Goal: Transaction & Acquisition: Obtain resource

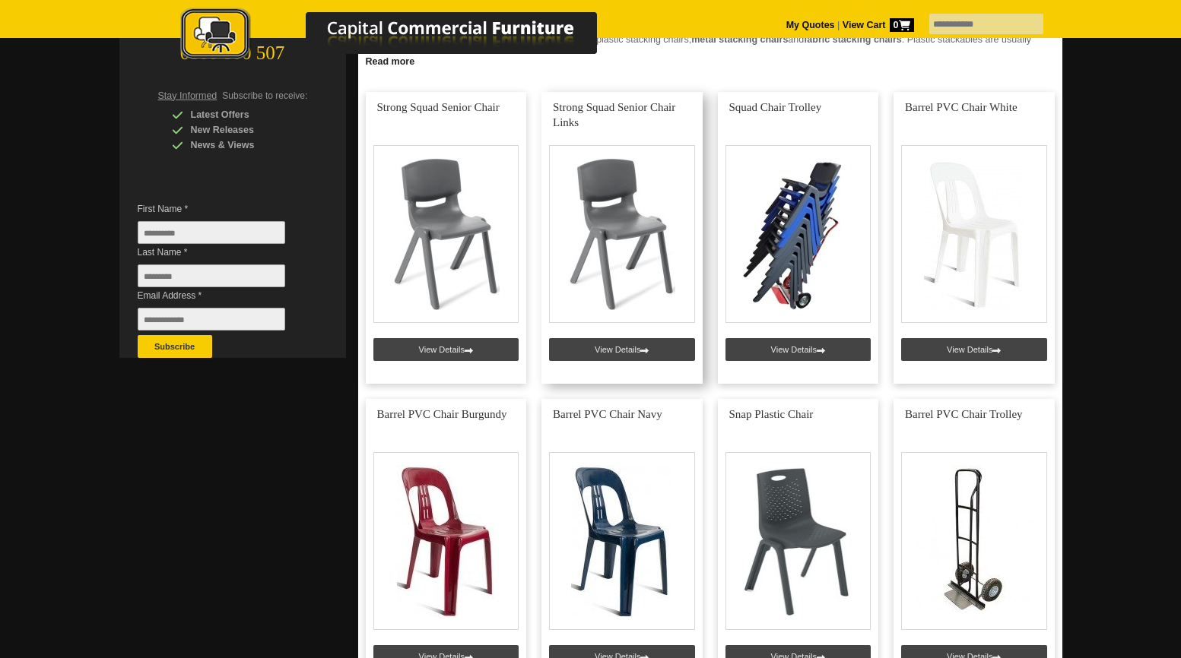
scroll to position [319, 0]
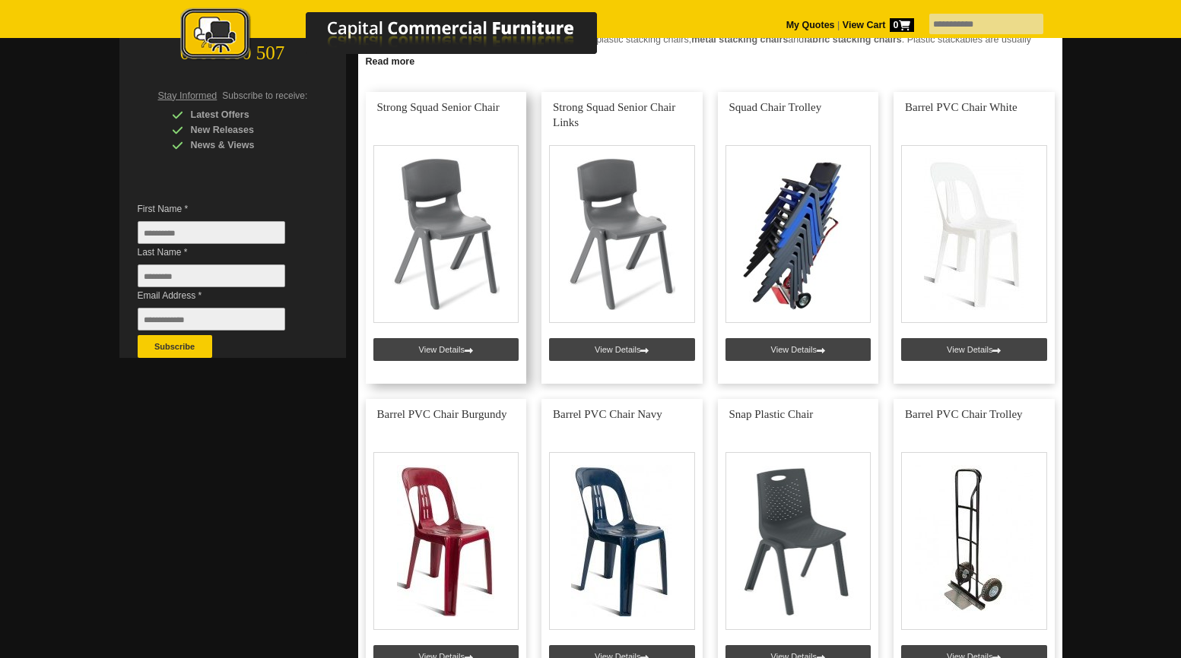
click at [460, 241] on link at bounding box center [446, 238] width 161 height 292
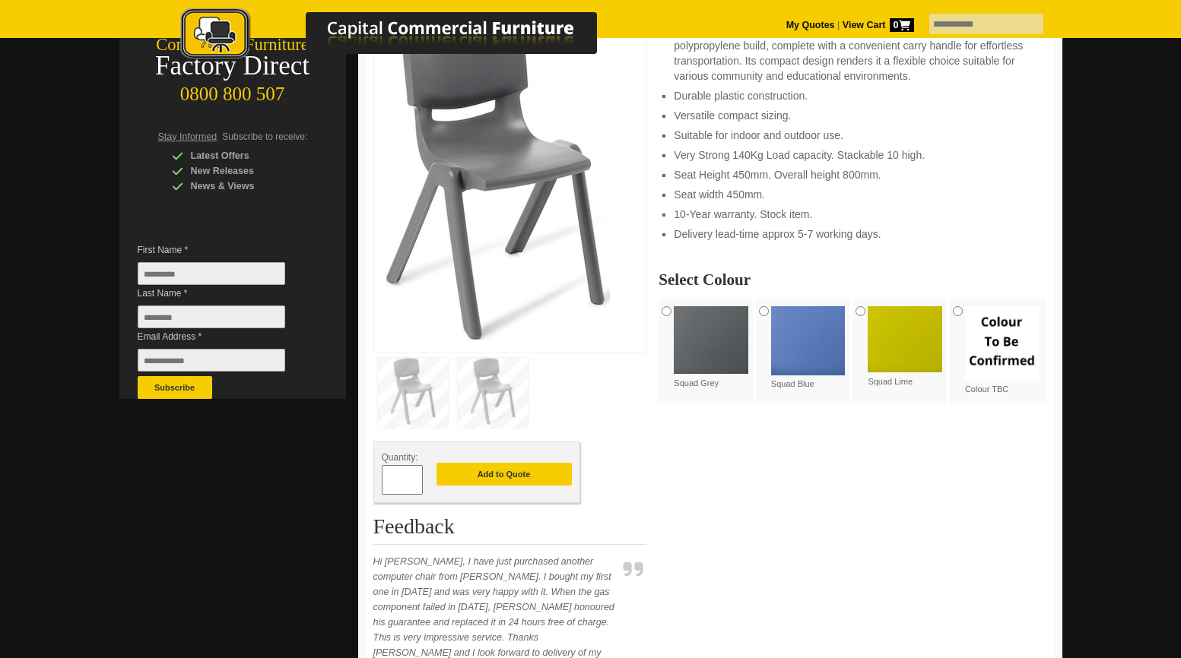
scroll to position [281, 0]
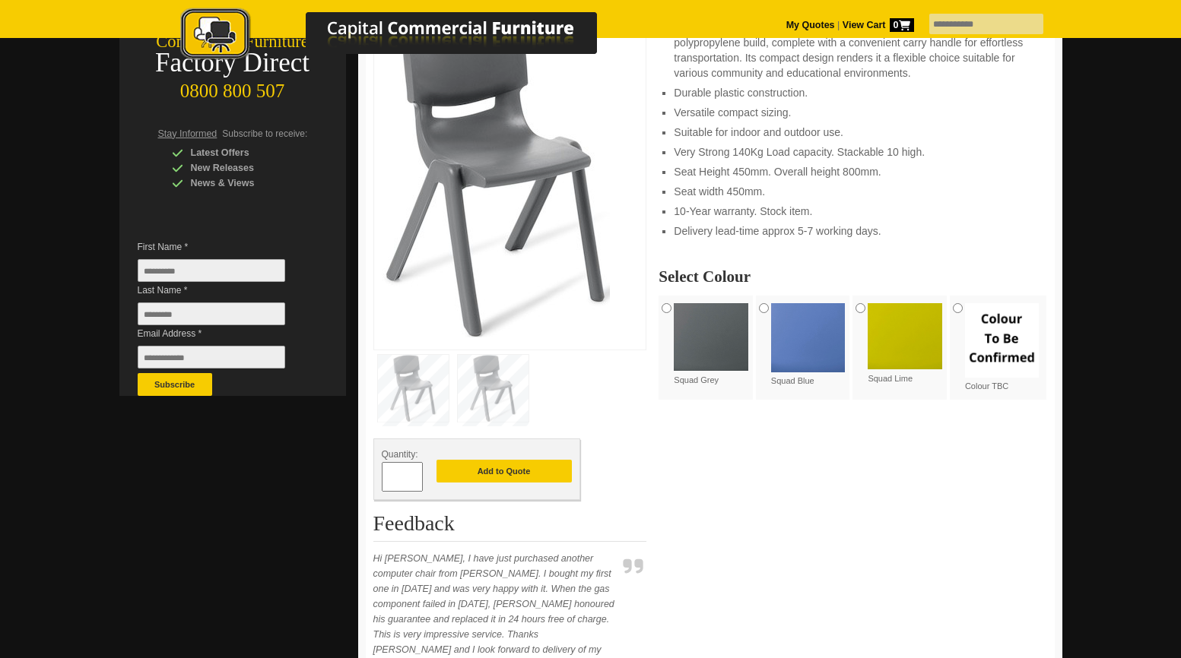
click at [402, 471] on input "*" at bounding box center [402, 477] width 41 height 30
click at [414, 474] on span at bounding box center [415, 471] width 6 height 15
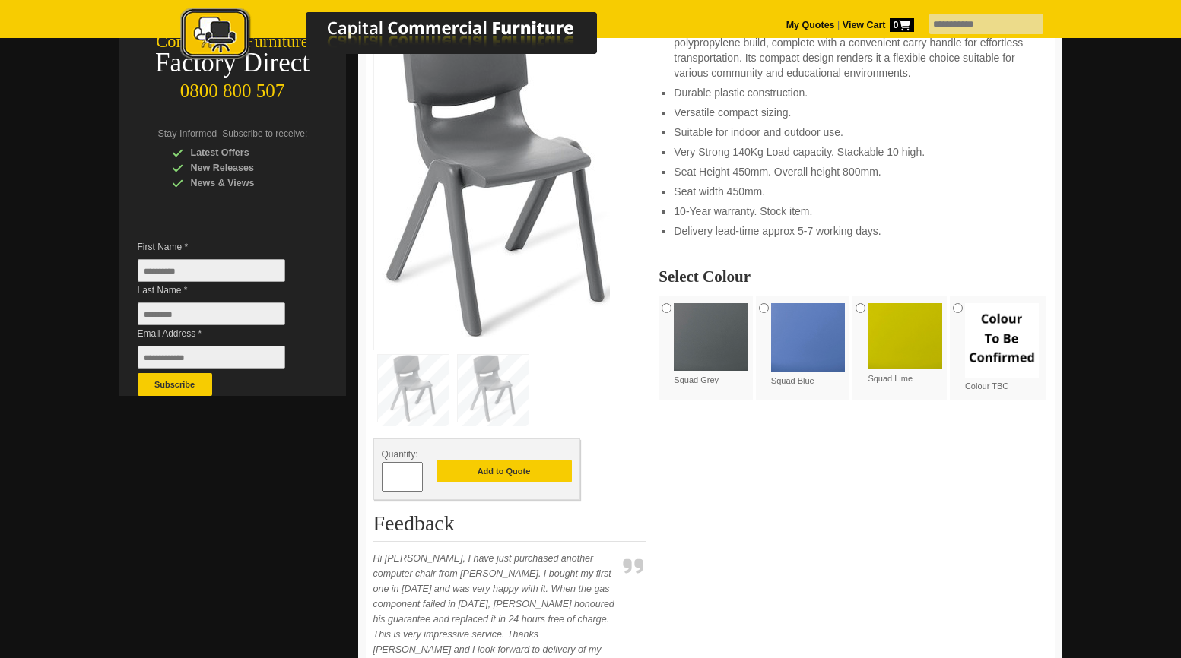
click at [414, 474] on span at bounding box center [415, 471] width 6 height 15
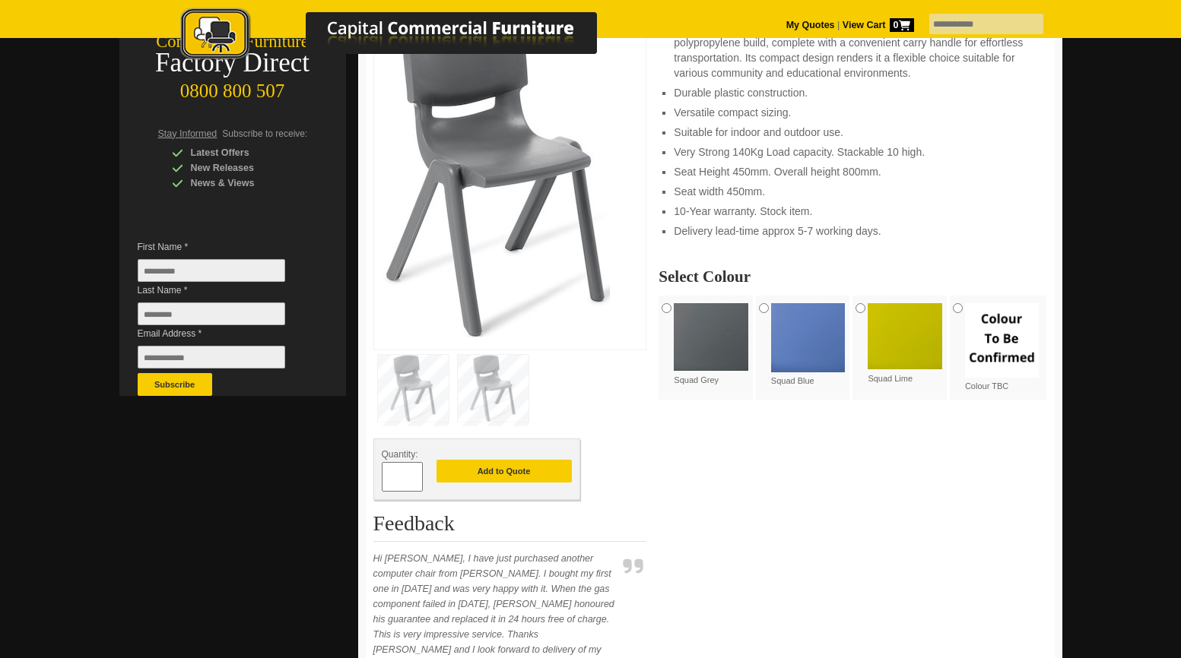
click at [414, 474] on span at bounding box center [415, 471] width 6 height 15
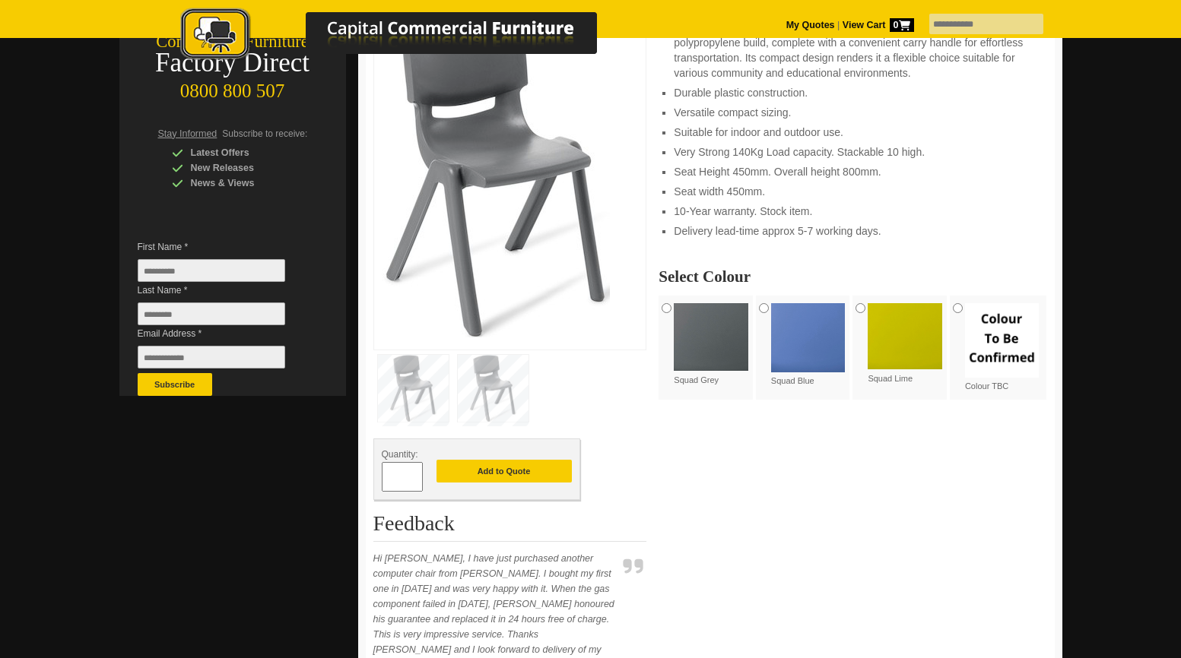
click at [414, 474] on span at bounding box center [415, 471] width 6 height 15
click at [414, 475] on span at bounding box center [415, 471] width 6 height 15
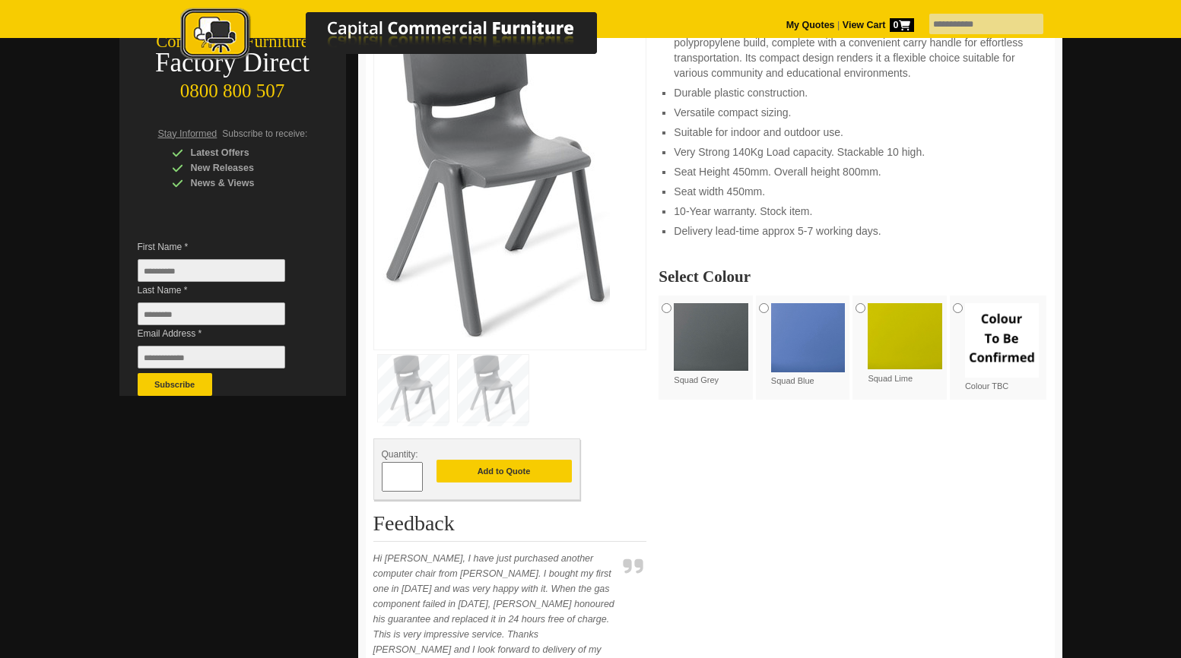
type input "**"
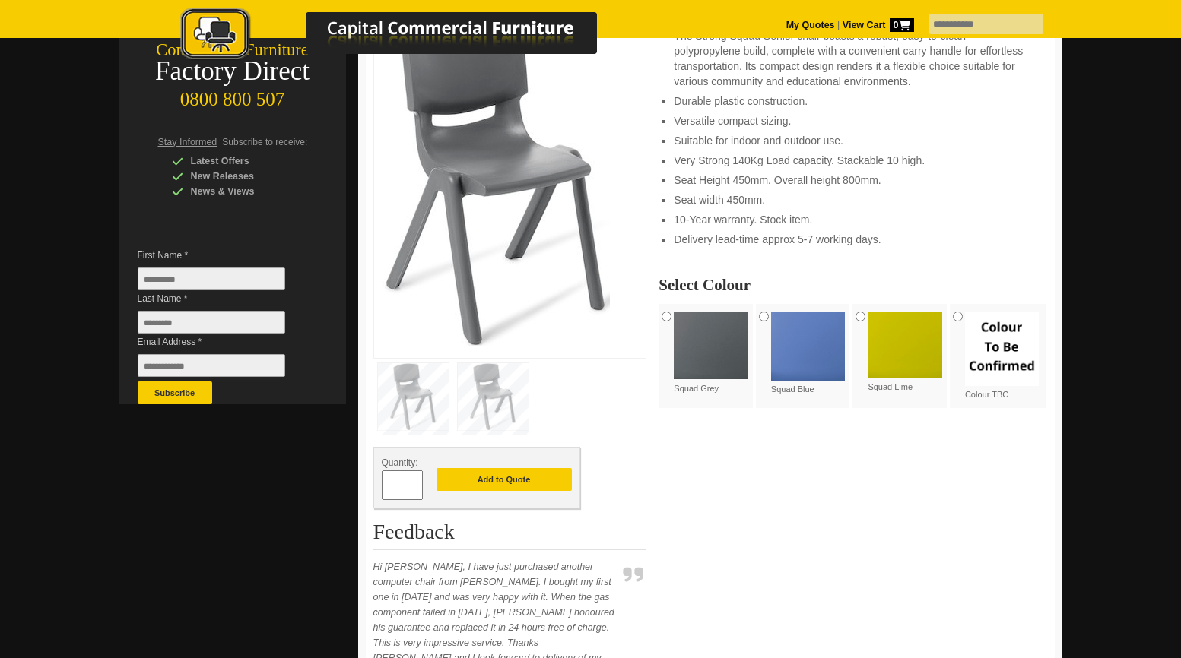
scroll to position [271, 0]
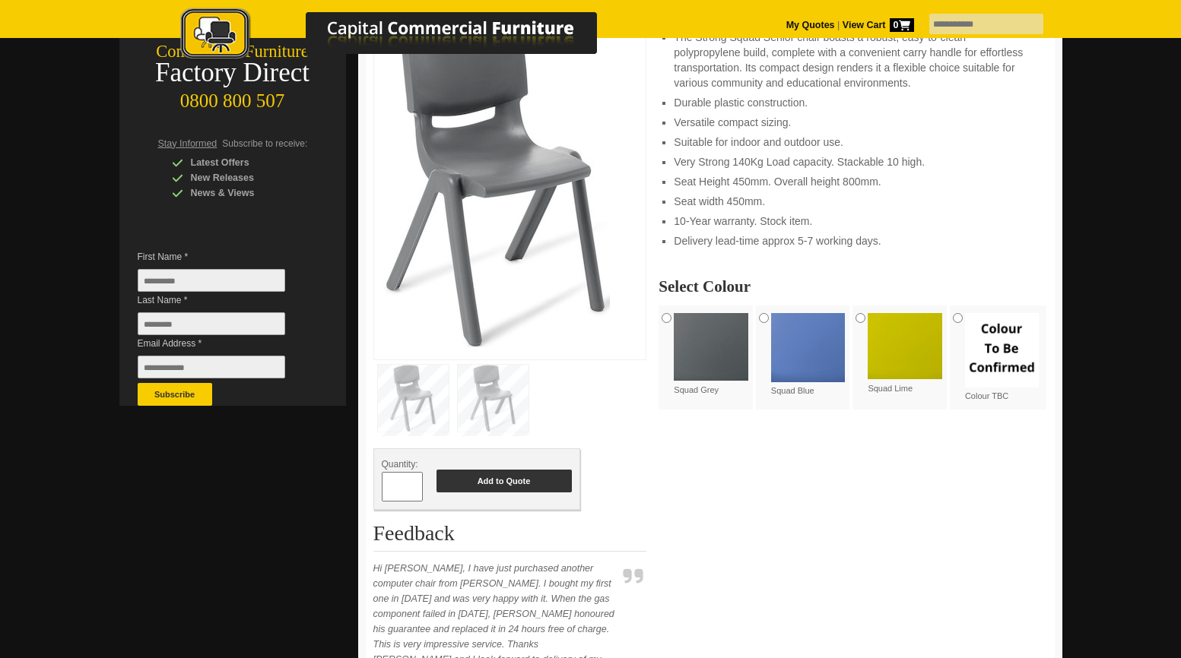
click at [493, 478] on button "Add to Quote" at bounding box center [503, 481] width 135 height 23
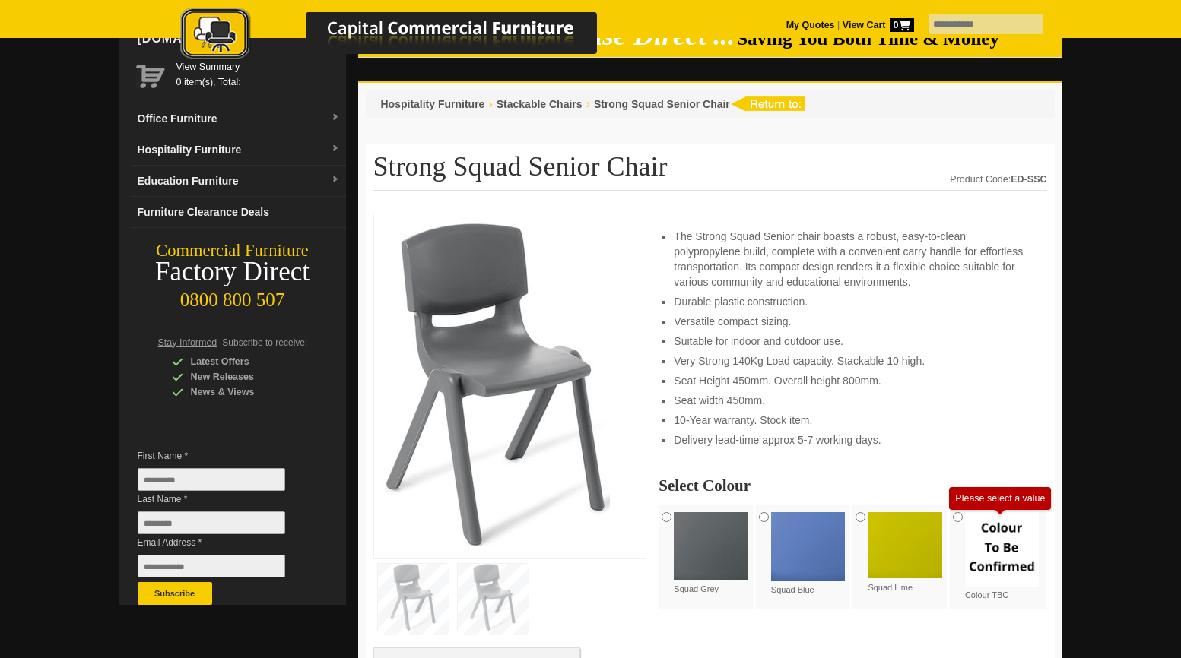
scroll to position [46, 0]
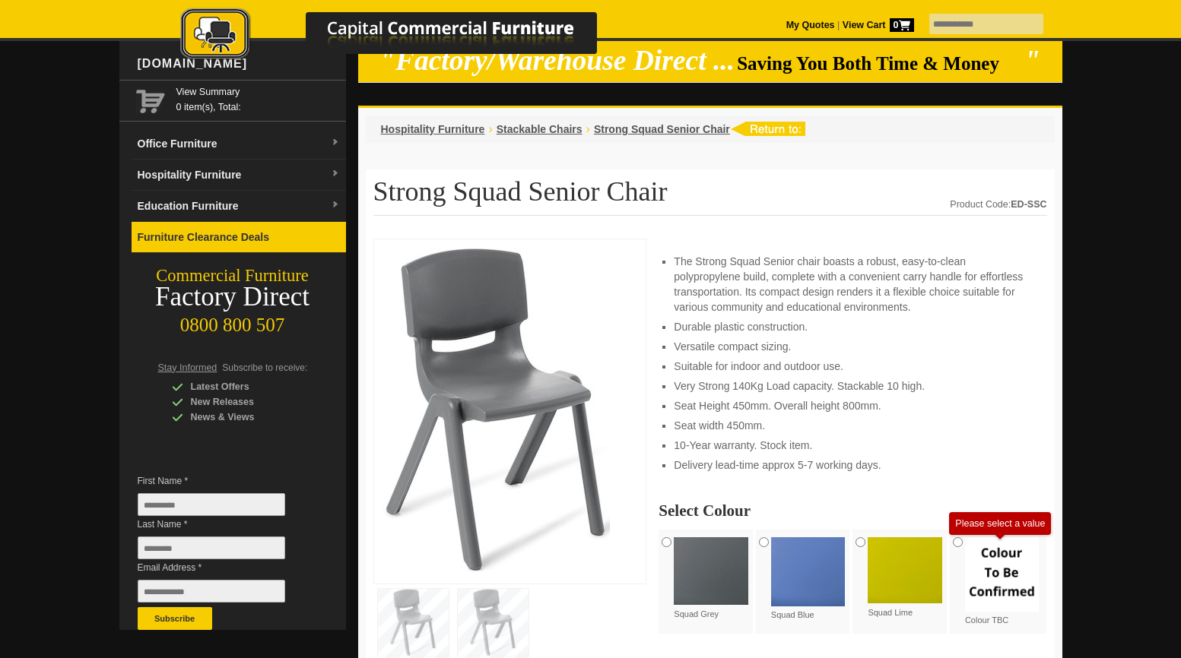
click at [237, 240] on link "Furniture Clearance Deals" at bounding box center [239, 237] width 214 height 31
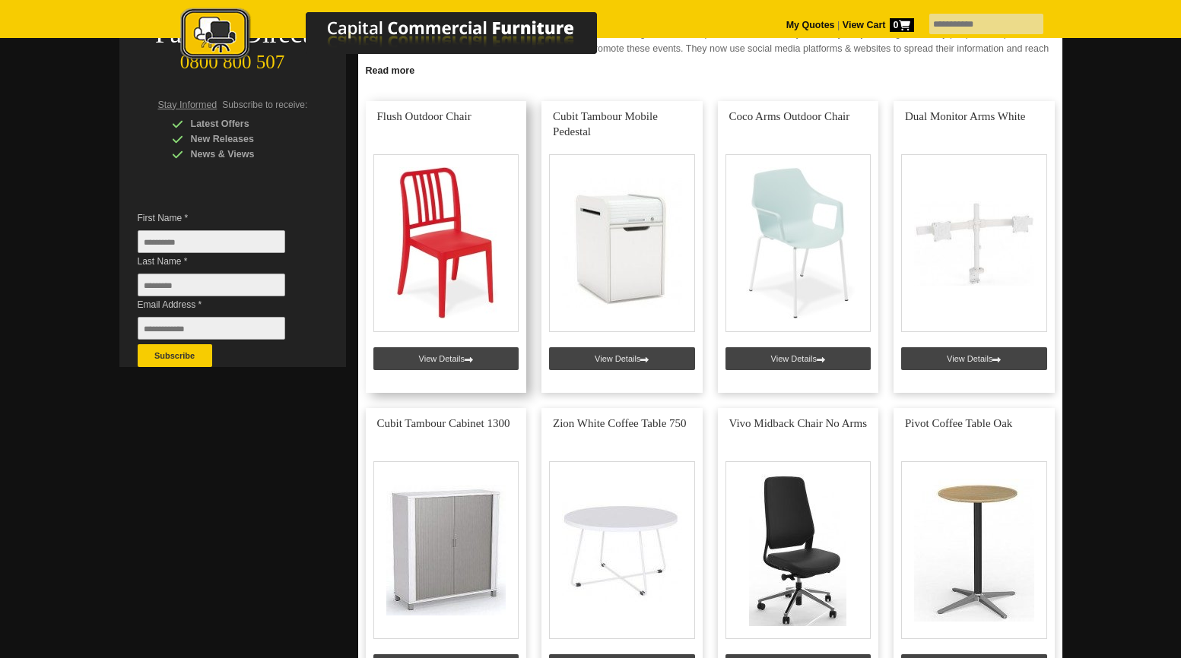
scroll to position [306, 0]
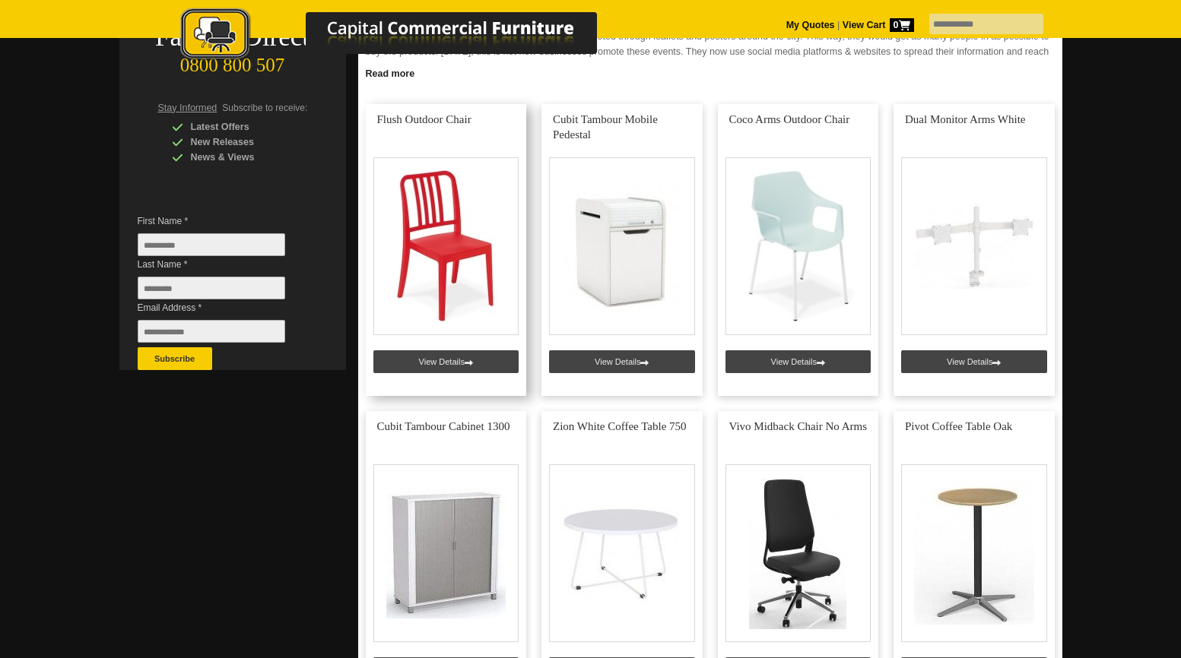
click at [438, 356] on link at bounding box center [446, 250] width 161 height 292
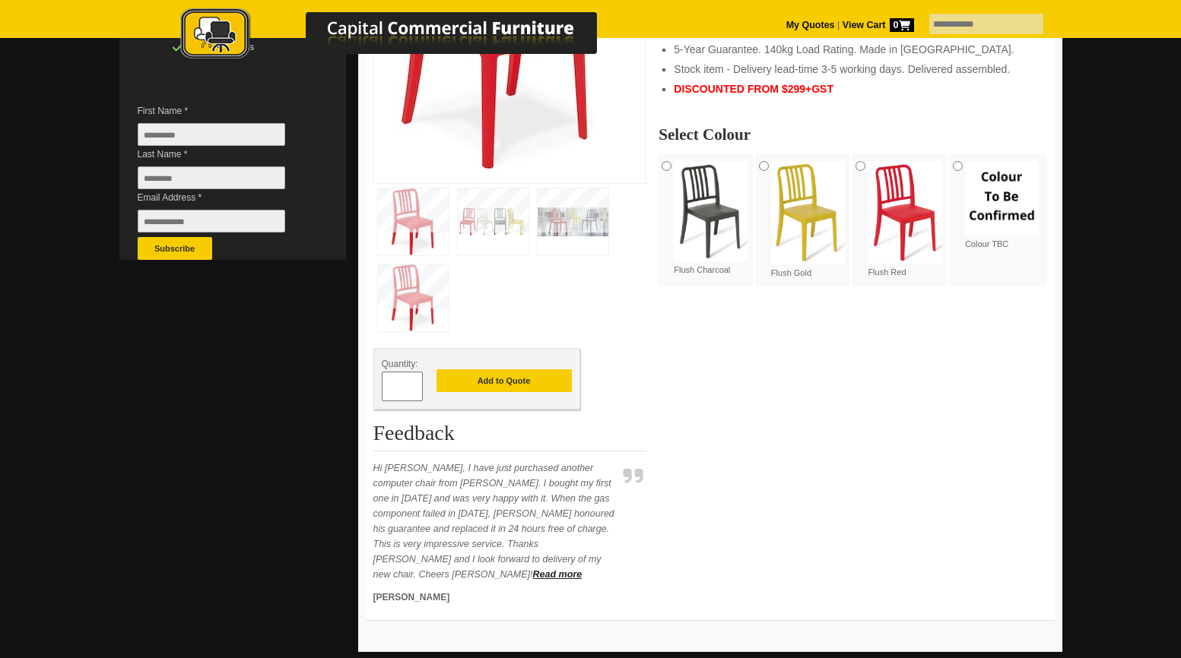
scroll to position [420, 0]
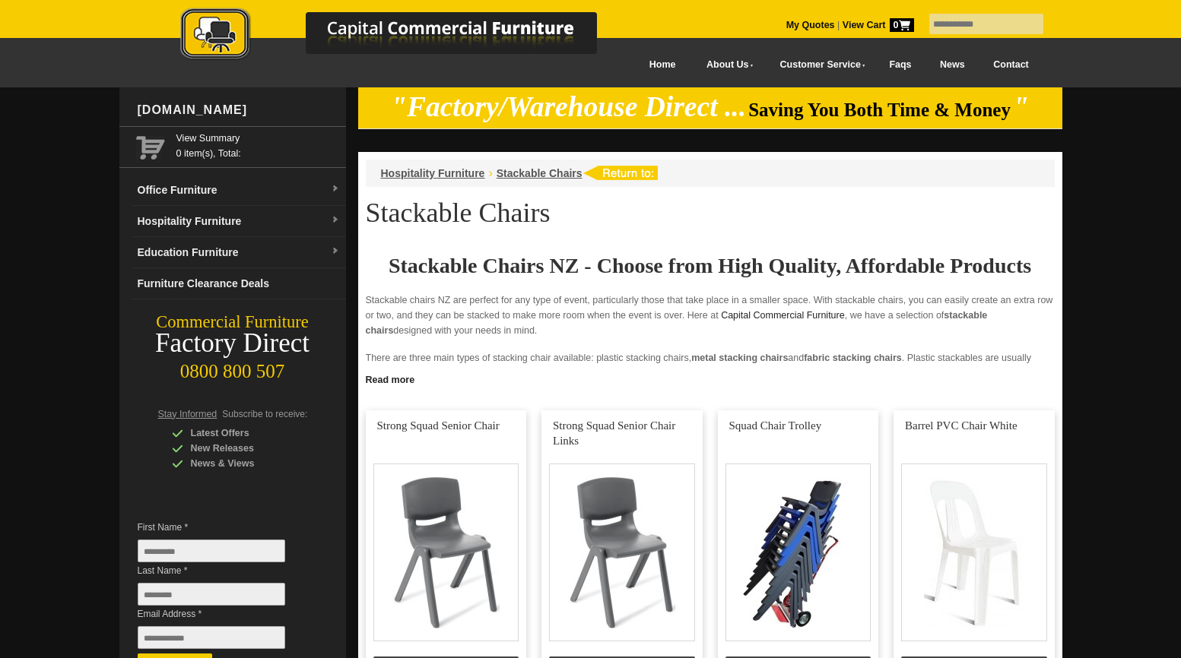
scroll to position [319, 0]
